Goal: Information Seeking & Learning: Learn about a topic

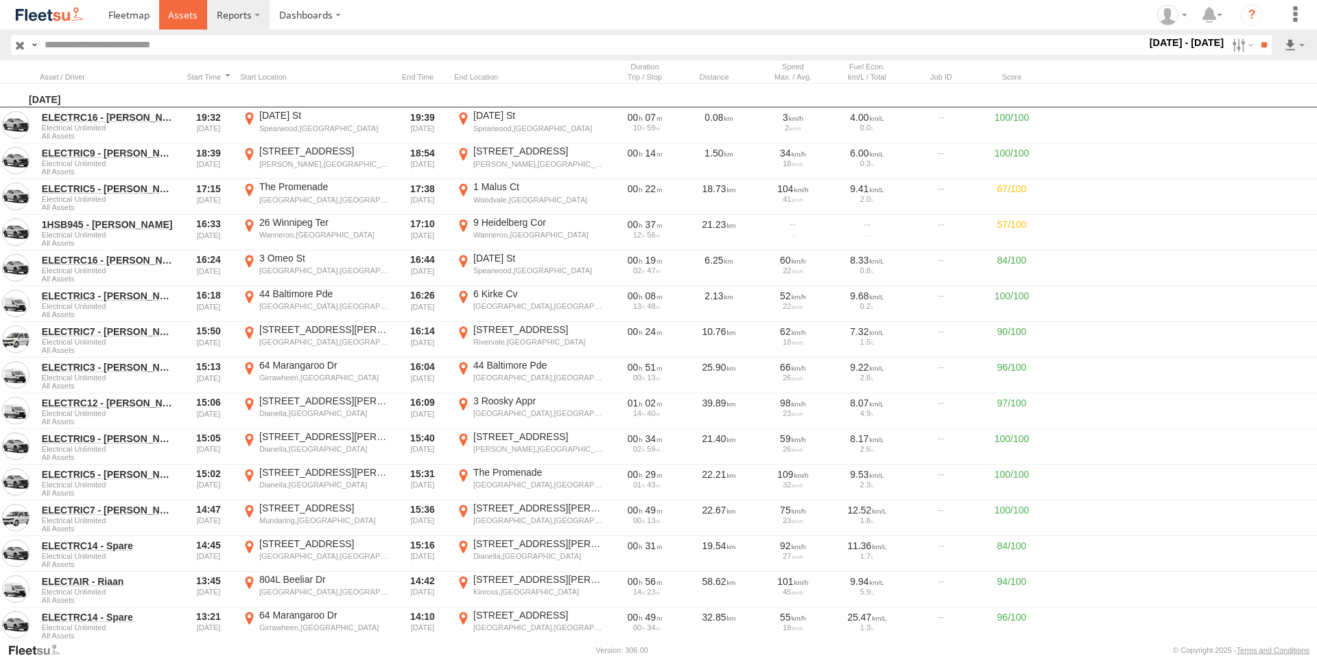
click at [183, 8] on link at bounding box center [183, 15] width 49 height 30
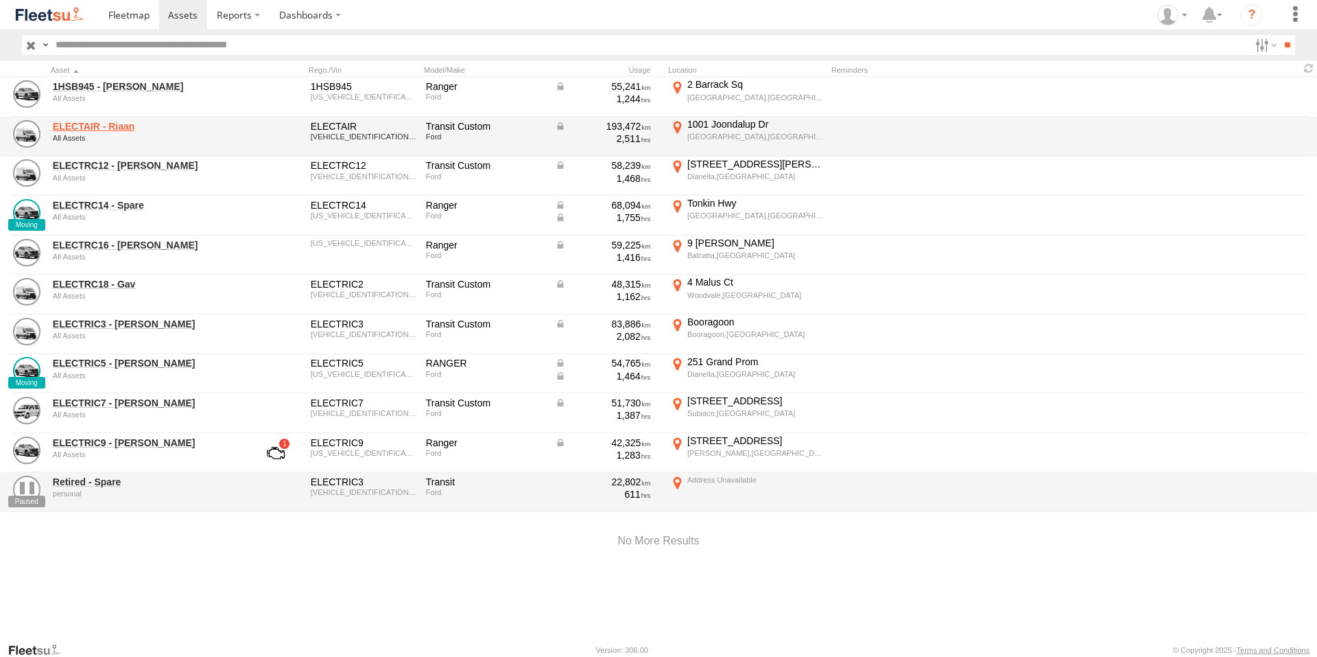
click at [84, 129] on link "ELECTAIR - Riaan" at bounding box center [147, 126] width 188 height 12
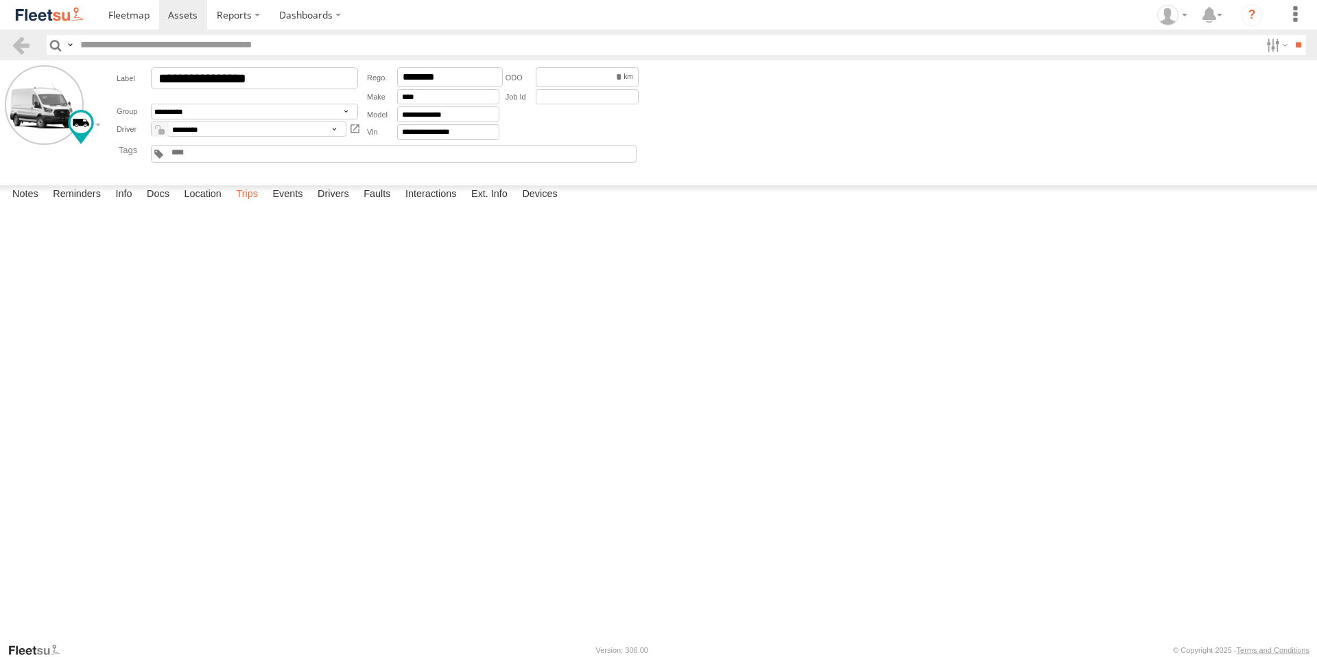
click at [255, 204] on label "Trips" at bounding box center [247, 194] width 36 height 19
click at [299, 204] on label "Events" at bounding box center [288, 194] width 44 height 19
click at [0, 0] on label "[GEOGRAPHIC_DATA],[GEOGRAPHIC_DATA] -32.14907 116.02588" at bounding box center [0, 0] width 0 height 0
drag, startPoint x: 740, startPoint y: 283, endPoint x: 729, endPoint y: 438, distance: 155.5
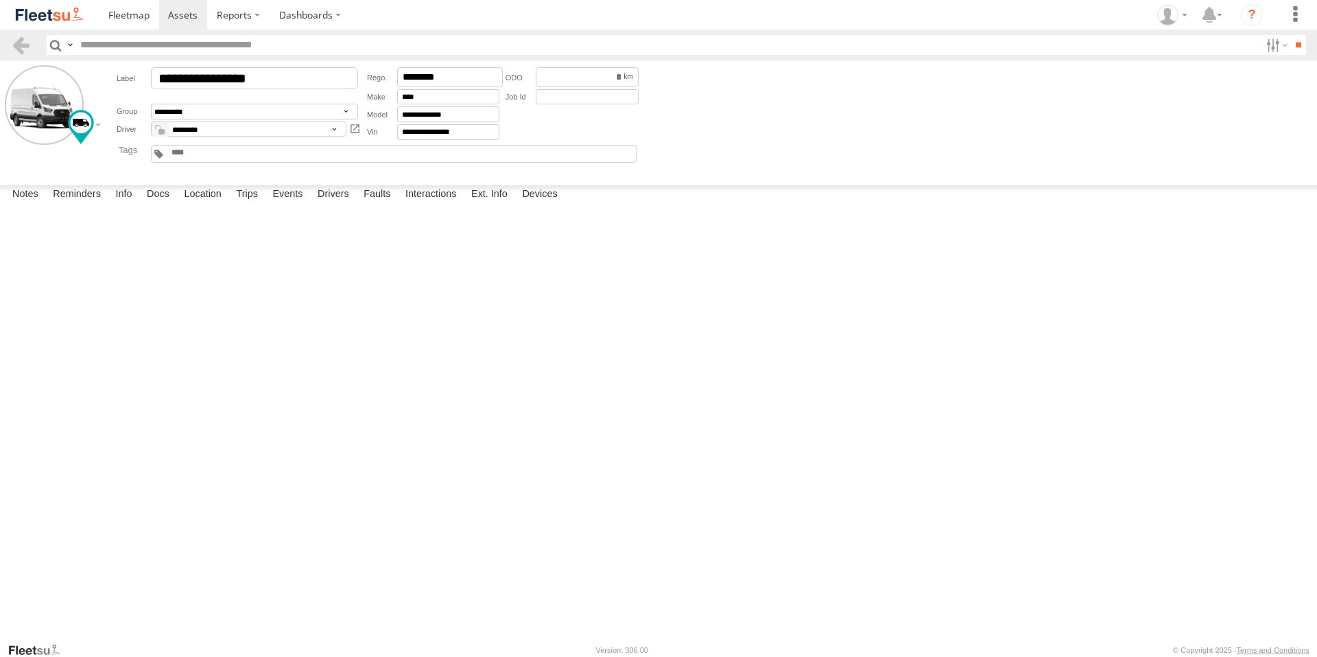
click at [0, 0] on div at bounding box center [0, 0] width 0 height 0
click at [0, 0] on img at bounding box center [0, 0] width 0 height 0
click at [0, 0] on label "×" at bounding box center [0, 0] width 0 height 0
click at [192, 15] on span at bounding box center [183, 14] width 30 height 13
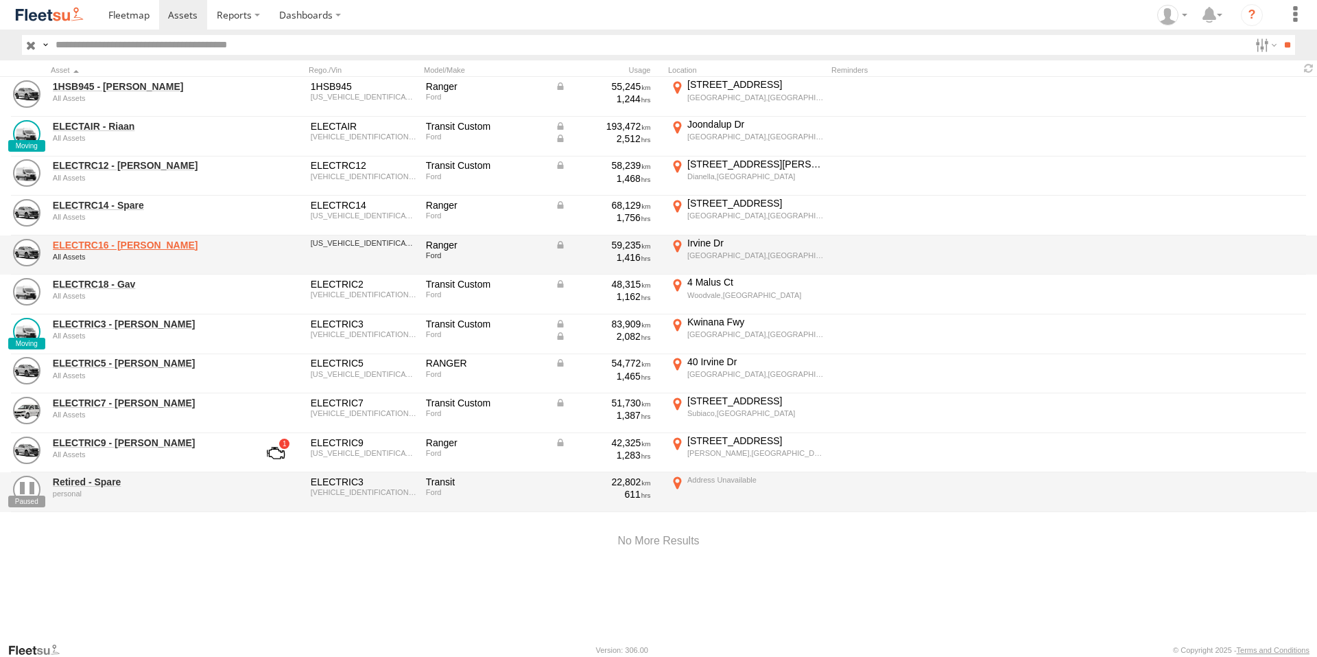
click at [140, 239] on link "ELECTRC16 - [PERSON_NAME]" at bounding box center [147, 245] width 188 height 12
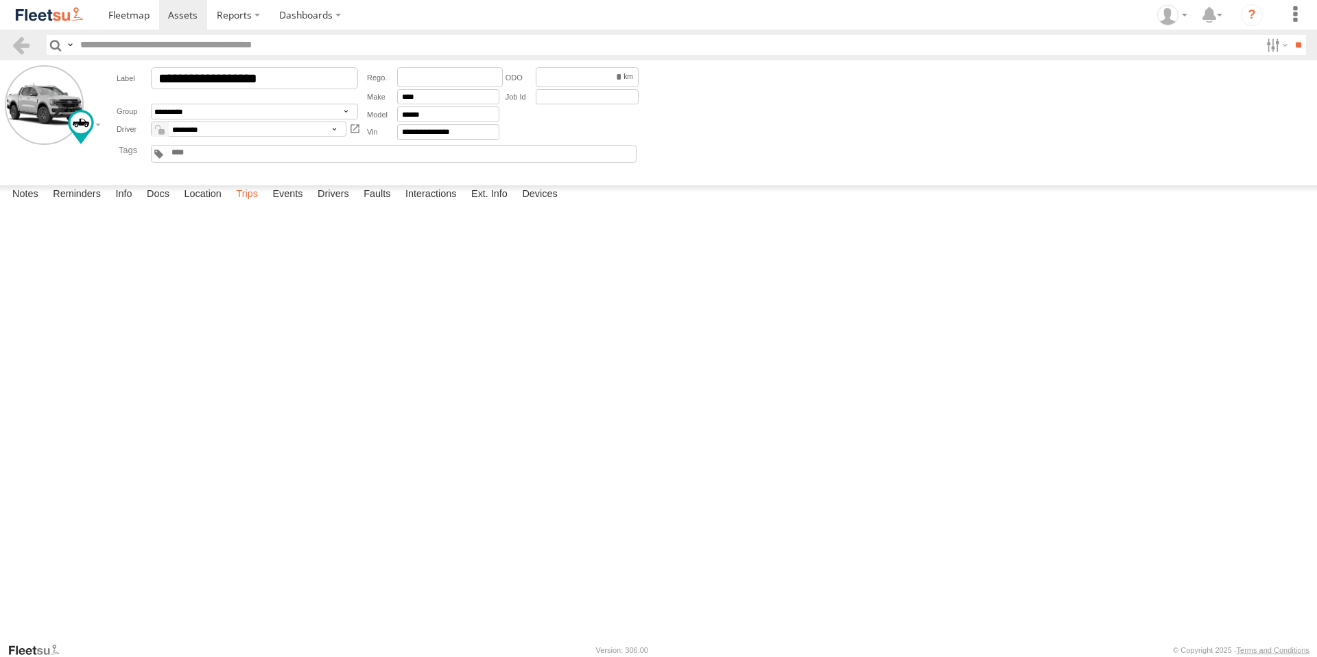
click at [259, 204] on label "Trips" at bounding box center [247, 194] width 36 height 19
